Goal: Transaction & Acquisition: Purchase product/service

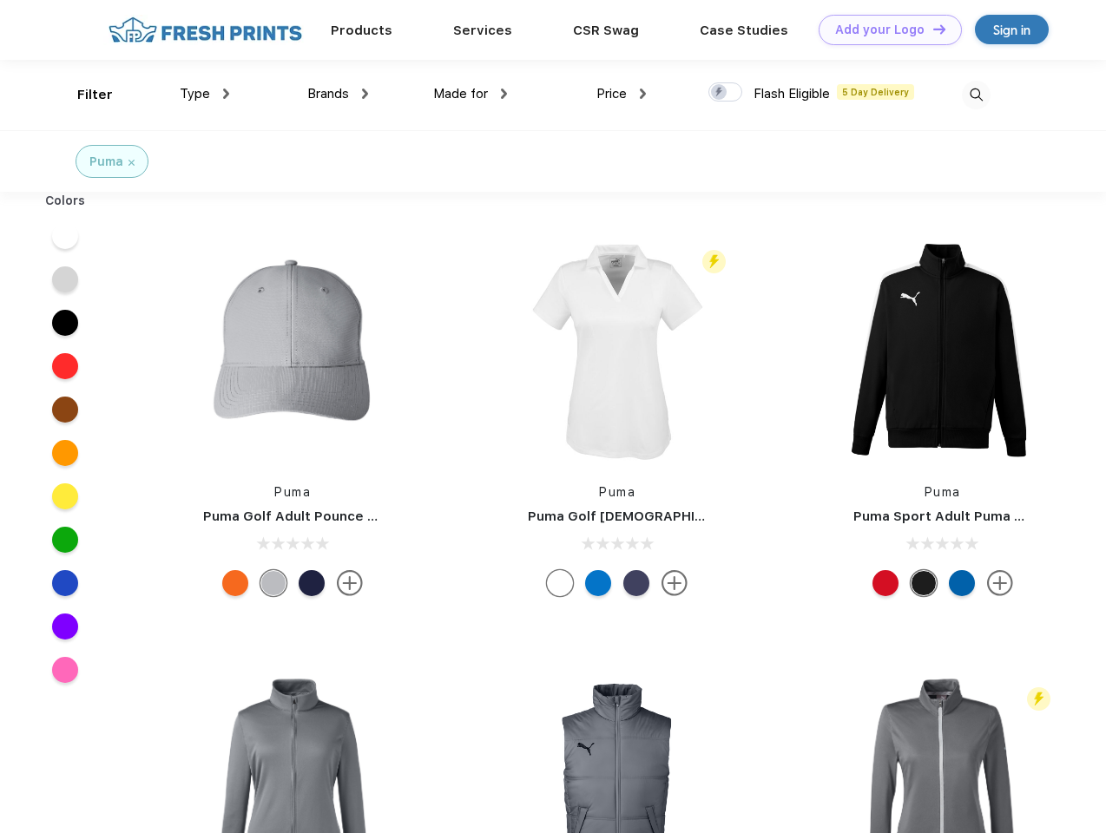
click at [884, 30] on link "Add your Logo Design Tool" at bounding box center [889, 30] width 143 height 30
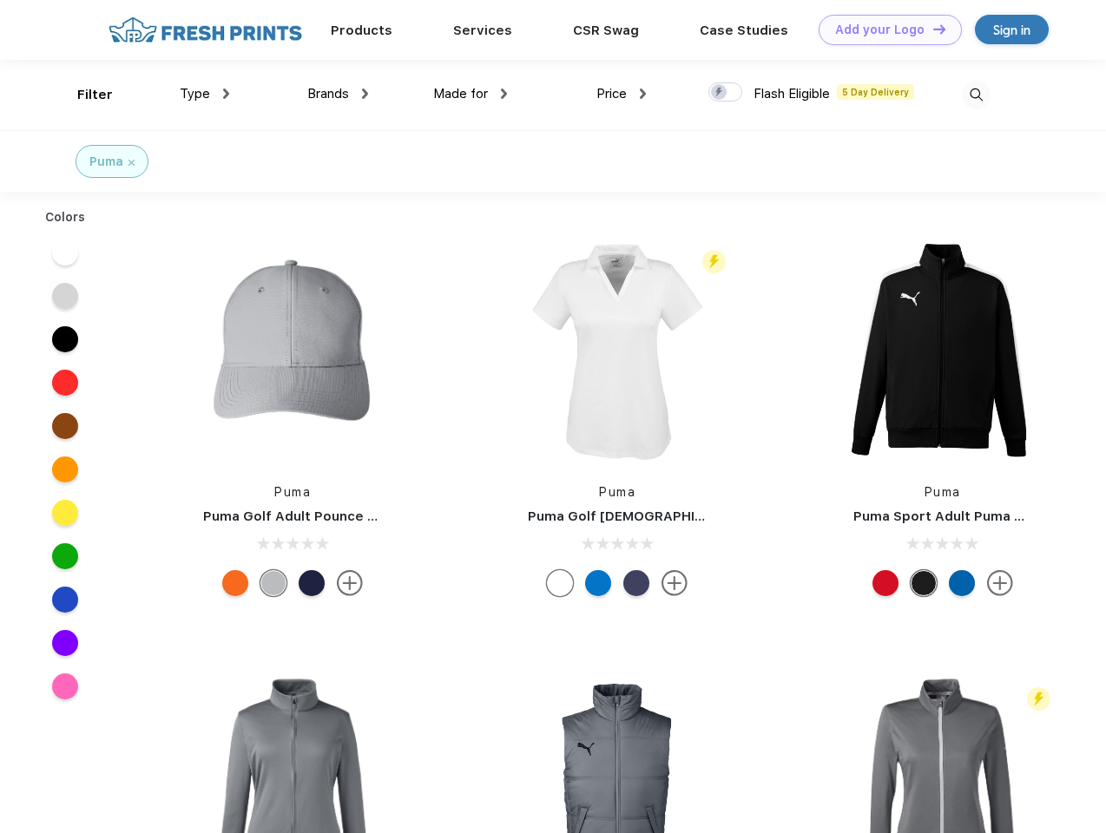
click at [0, 0] on div "Design Tool" at bounding box center [0, 0] width 0 height 0
click at [931, 29] on link "Add your Logo Design Tool" at bounding box center [889, 30] width 143 height 30
click at [83, 95] on div "Filter" at bounding box center [95, 95] width 36 height 20
click at [205, 94] on span "Type" at bounding box center [195, 94] width 30 height 16
click at [338, 94] on span "Brands" at bounding box center [328, 94] width 42 height 16
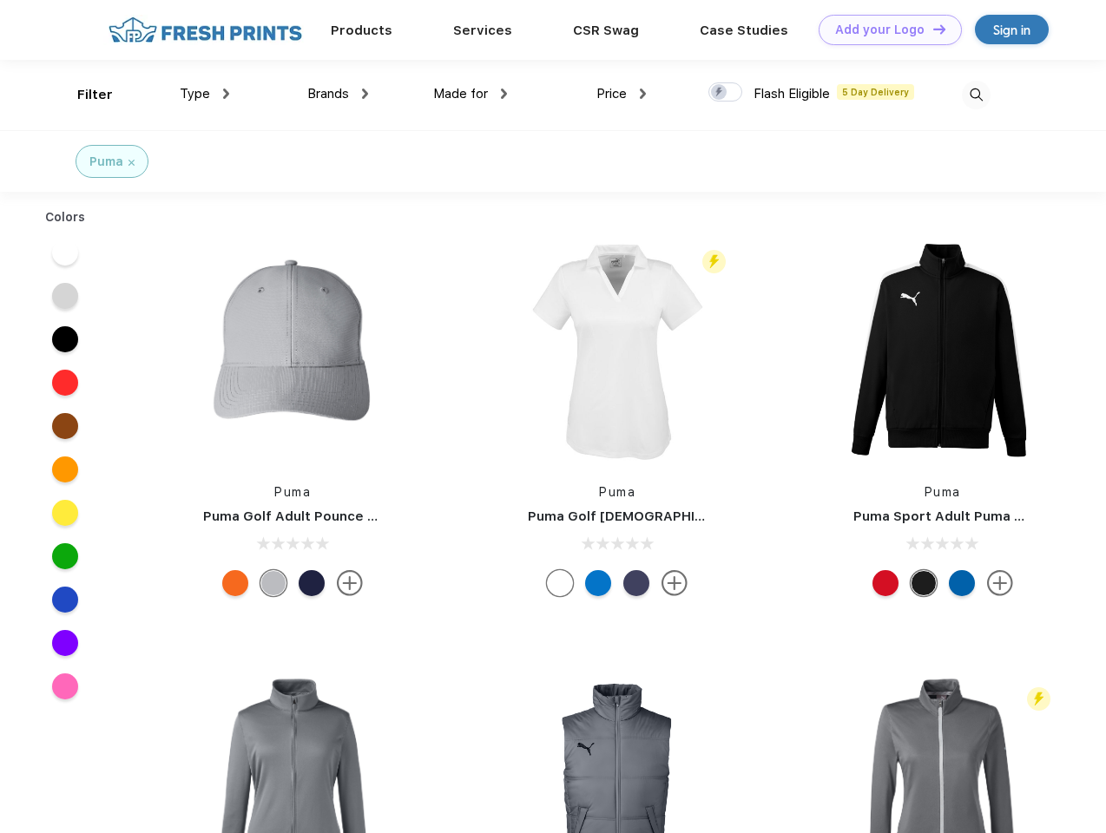
click at [470, 94] on span "Made for" at bounding box center [460, 94] width 55 height 16
click at [621, 94] on span "Price" at bounding box center [611, 94] width 30 height 16
click at [726, 93] on div at bounding box center [725, 91] width 34 height 19
click at [719, 93] on input "checkbox" at bounding box center [713, 87] width 11 height 11
click at [976, 95] on img at bounding box center [976, 95] width 29 height 29
